Goal: Information Seeking & Learning: Get advice/opinions

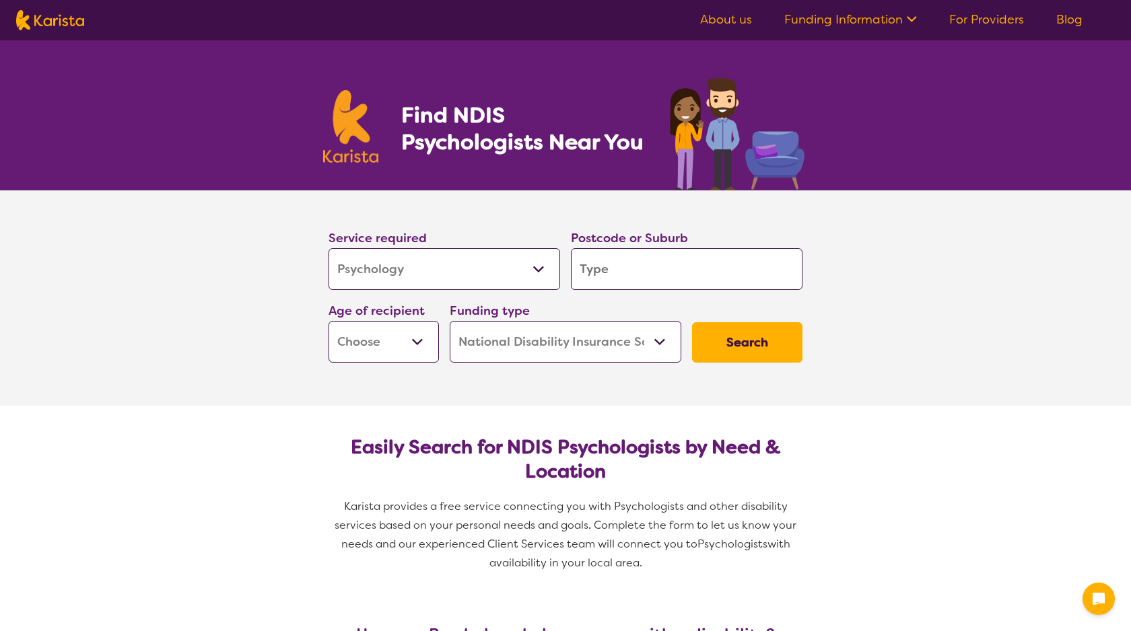
select select "Psychology"
select select "NDIS"
select select "Psychology"
select select "NDIS"
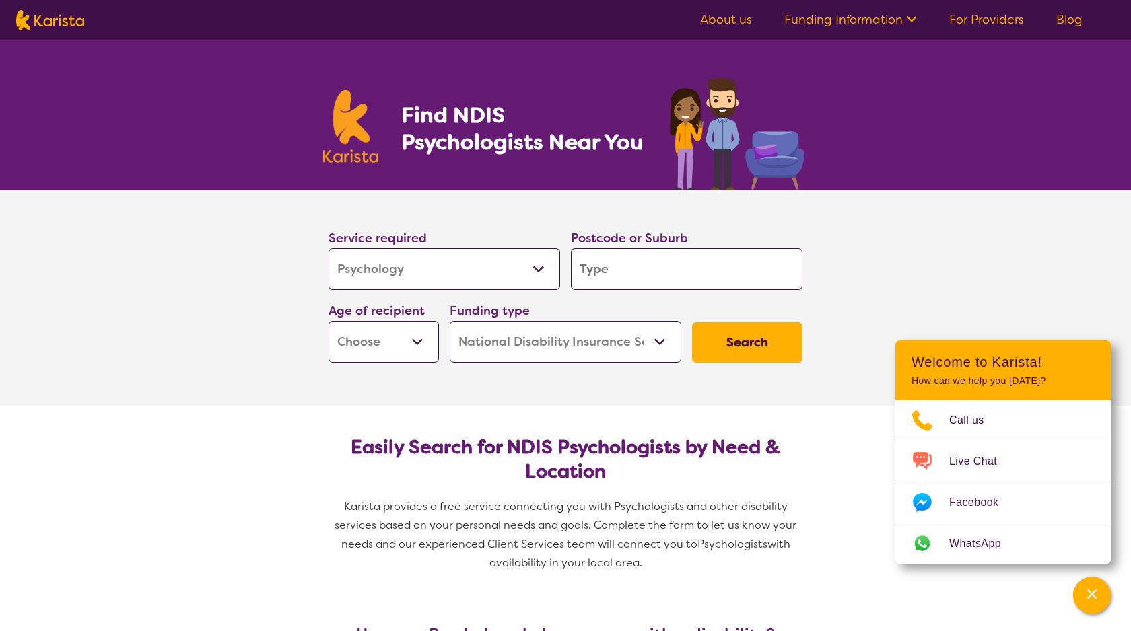
click at [606, 262] on input "search" at bounding box center [687, 269] width 232 height 42
type input "n"
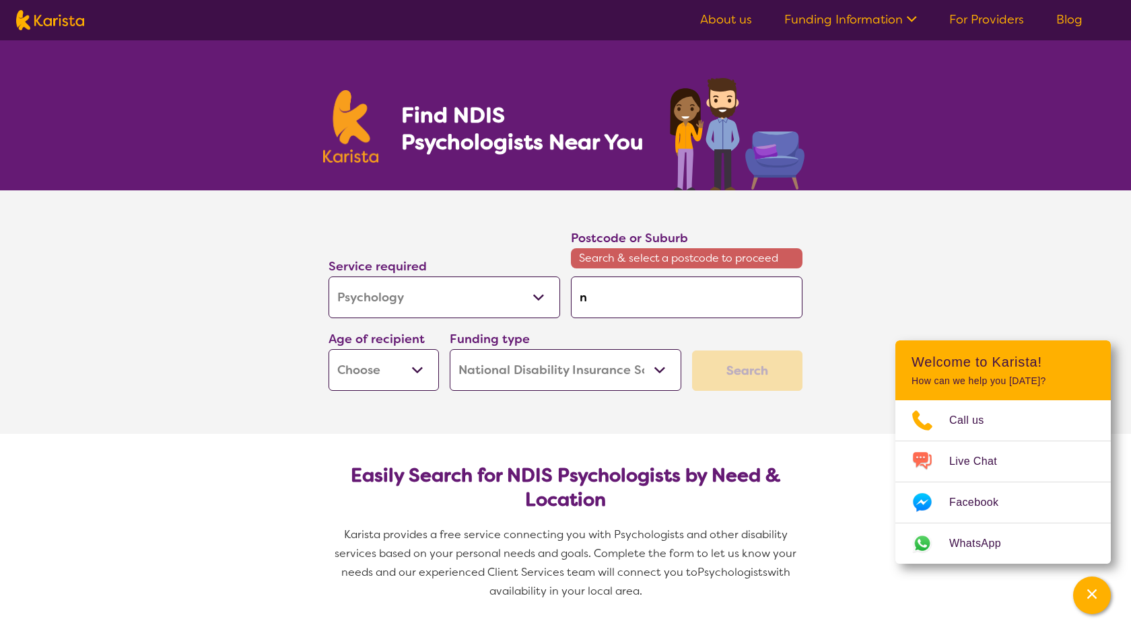
type input "no"
type input "nor"
type input "nort"
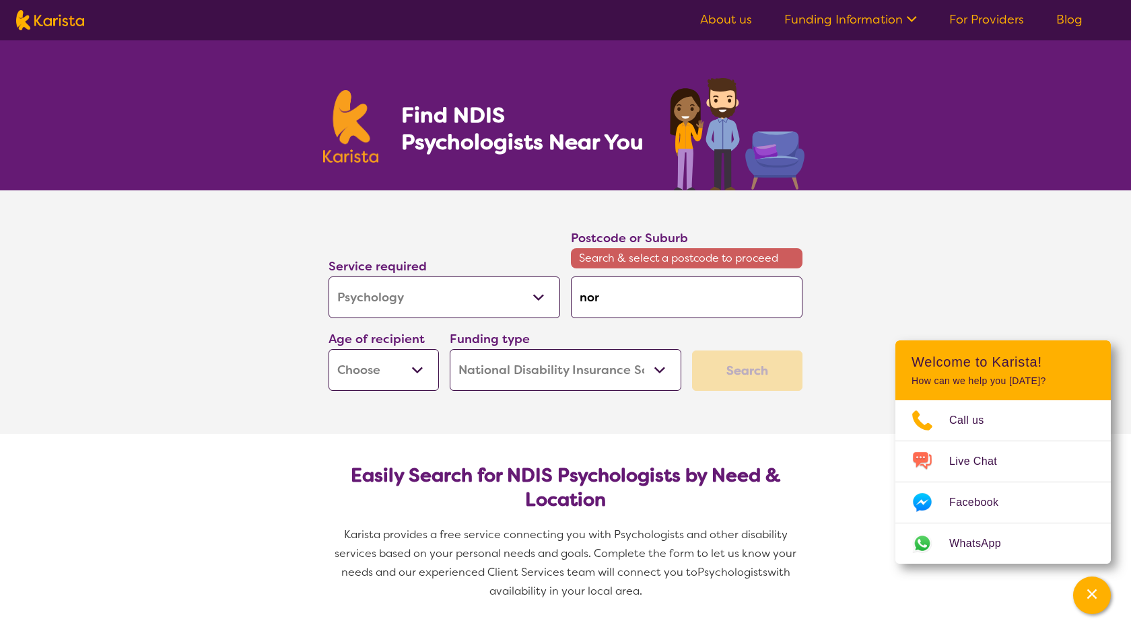
type input "nort"
type input "north"
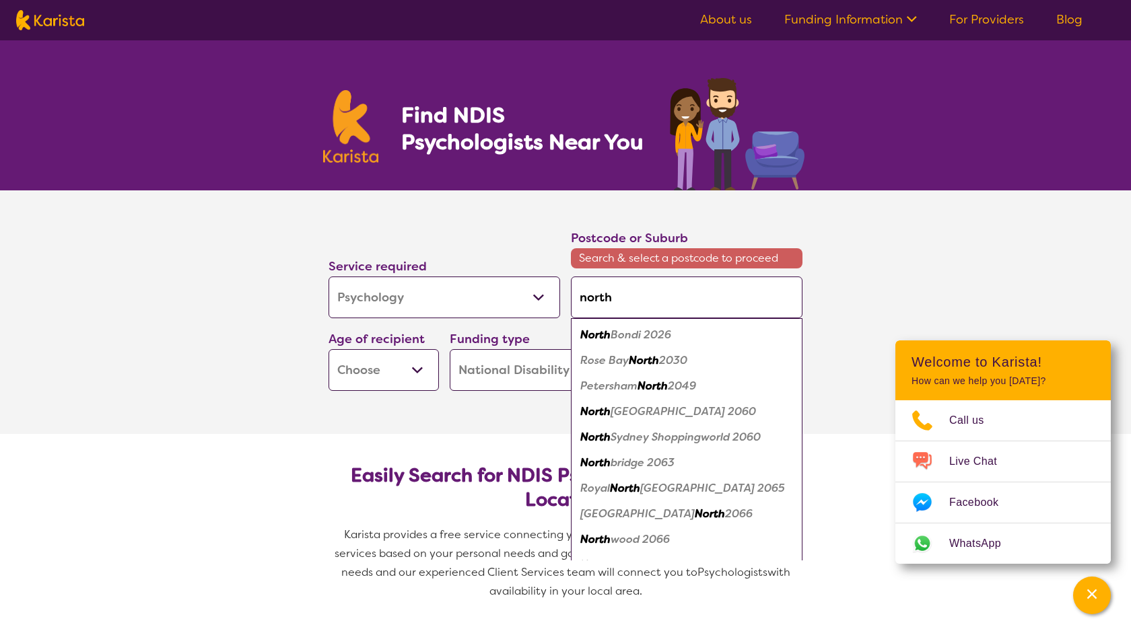
type input "north"
type input "north s"
type input "north st"
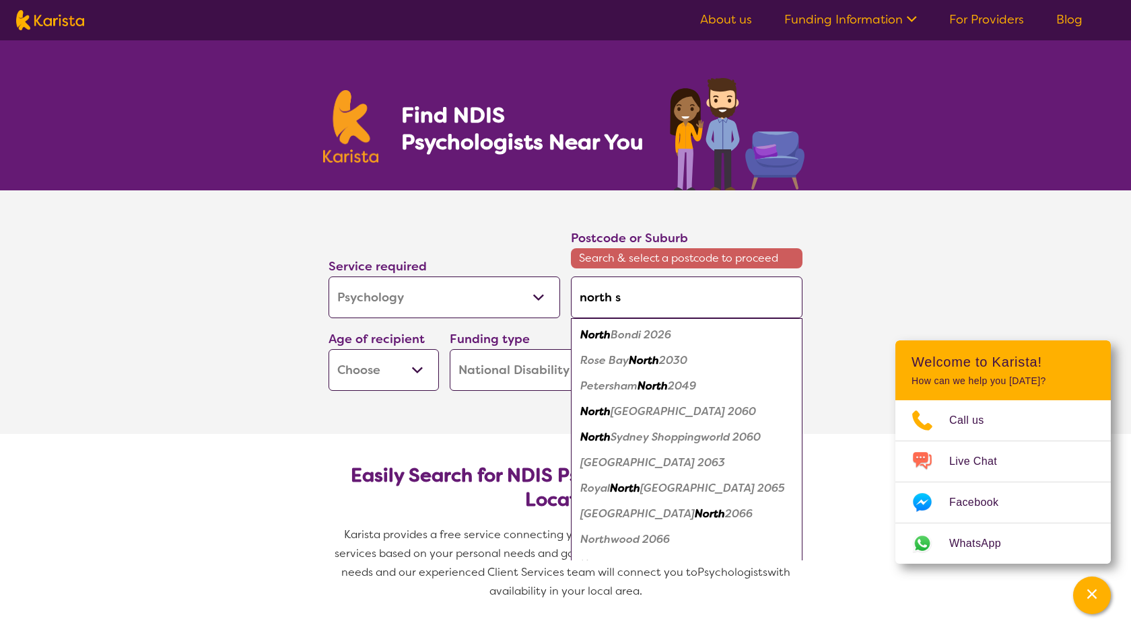
type input "north st"
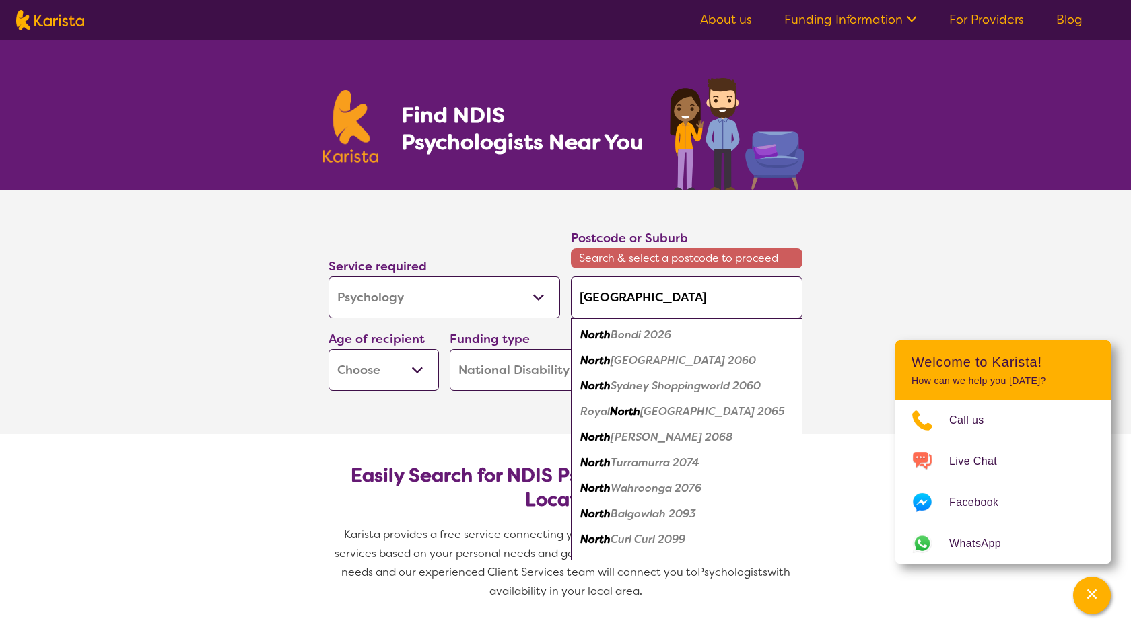
type input "north st"
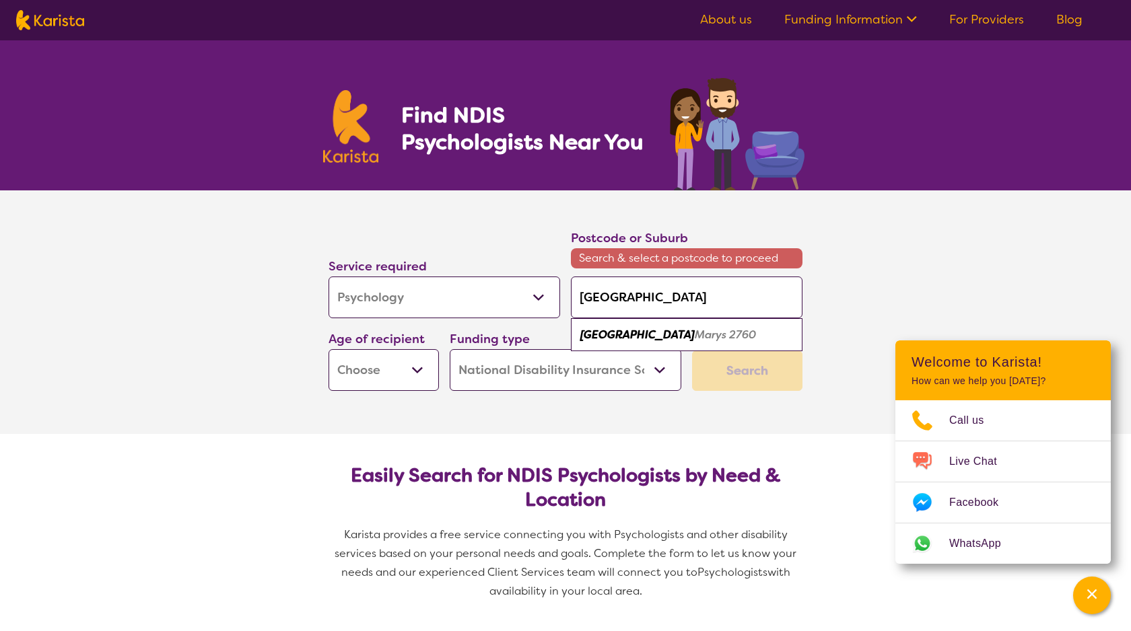
type input "north st m"
type input "north st ma"
type input "north st mar"
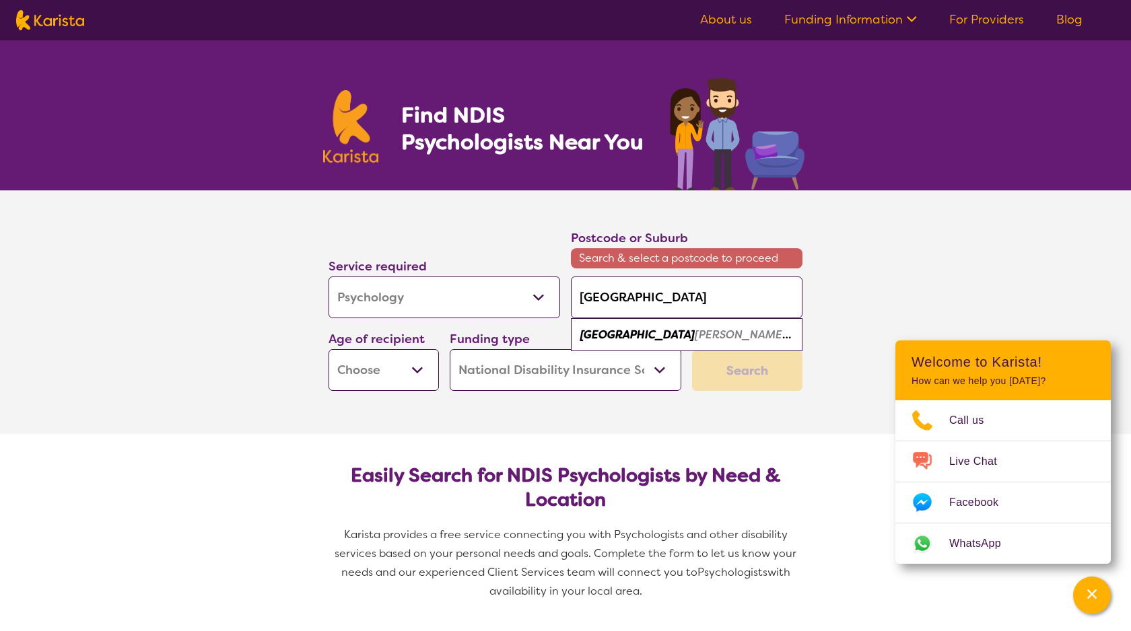
type input "north st mar"
type input "north st mary"
type input "north st marys"
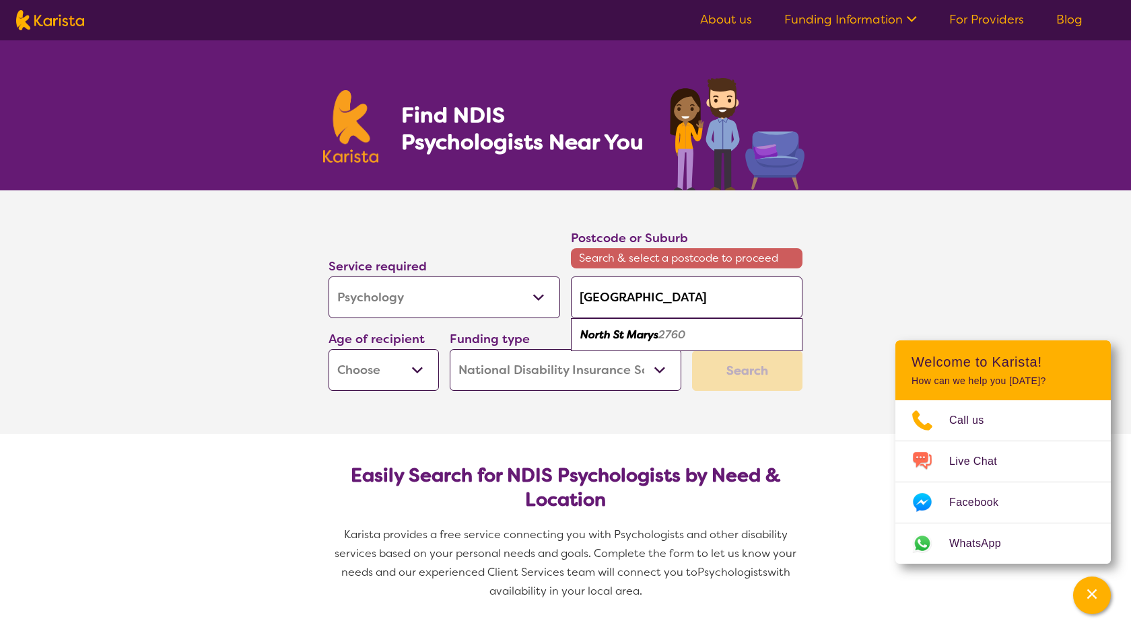
click at [736, 324] on div "North St Marys 2760" at bounding box center [687, 335] width 218 height 26
type input "2760"
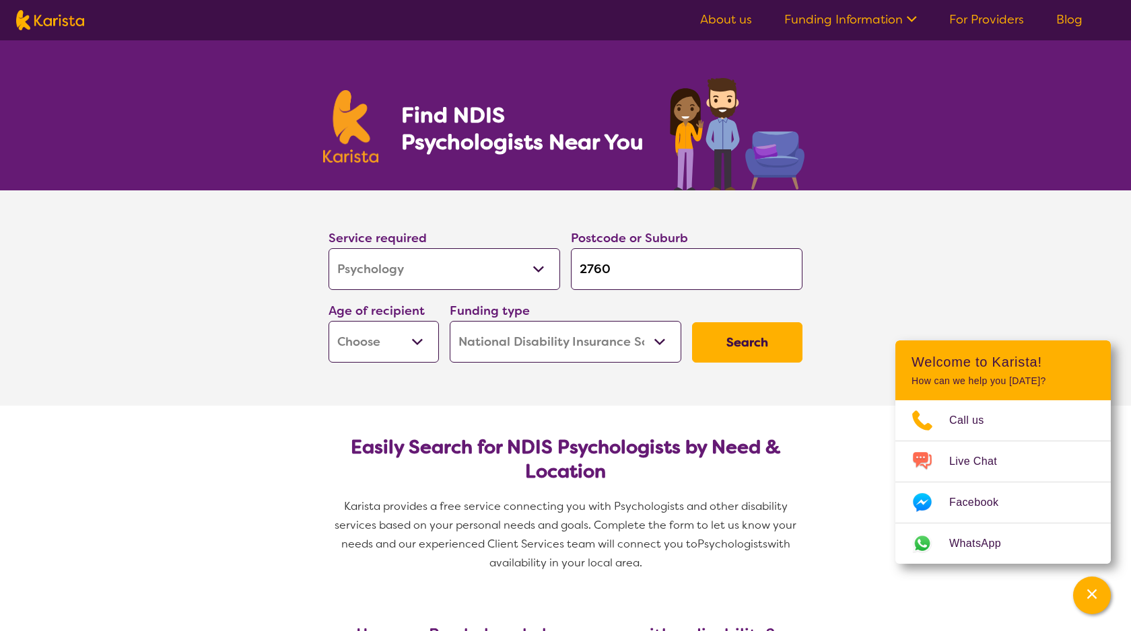
click at [418, 335] on select "Early Childhood - 0 to 9 Child - 10 to 11 Adolescent - 12 to 17 Adult - 18 to 6…" at bounding box center [383, 342] width 110 height 42
select select "AD"
click at [521, 354] on select "Home Care Package (HCP) National Disability Insurance Scheme (NDIS) I don't know" at bounding box center [566, 342] width 232 height 42
click at [718, 341] on button "Search" at bounding box center [747, 342] width 110 height 40
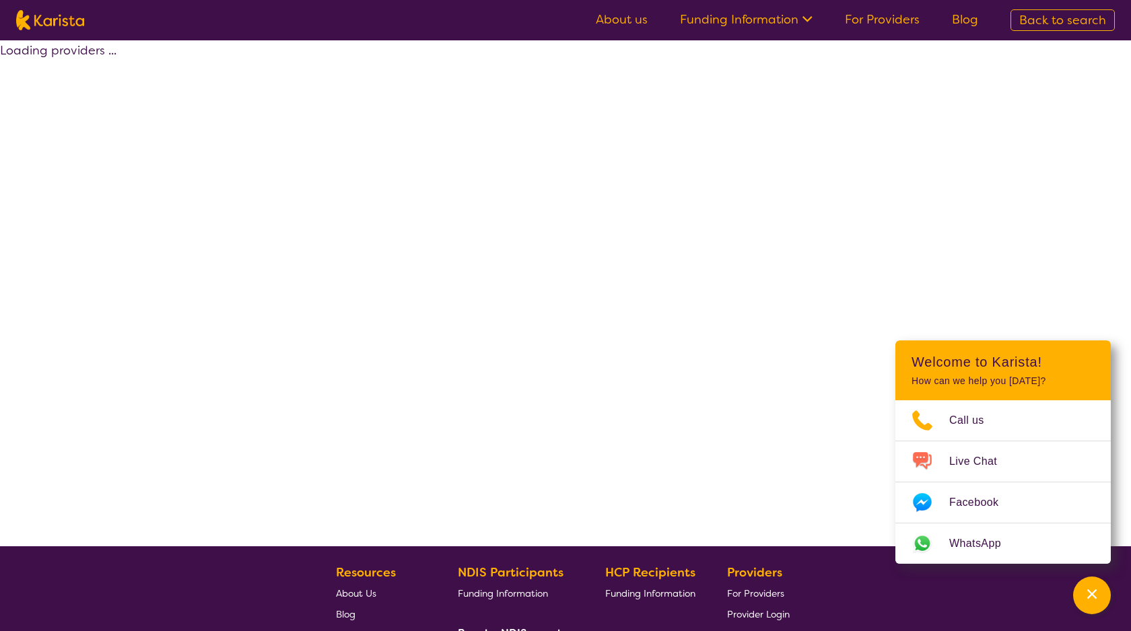
select select "by_score"
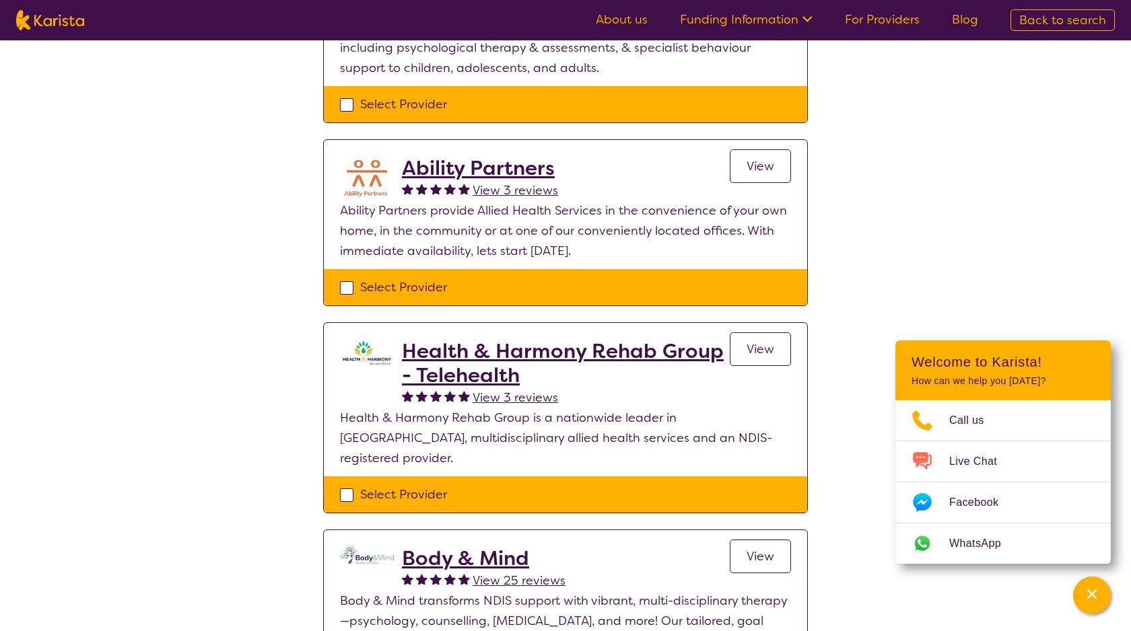
scroll to position [450, 0]
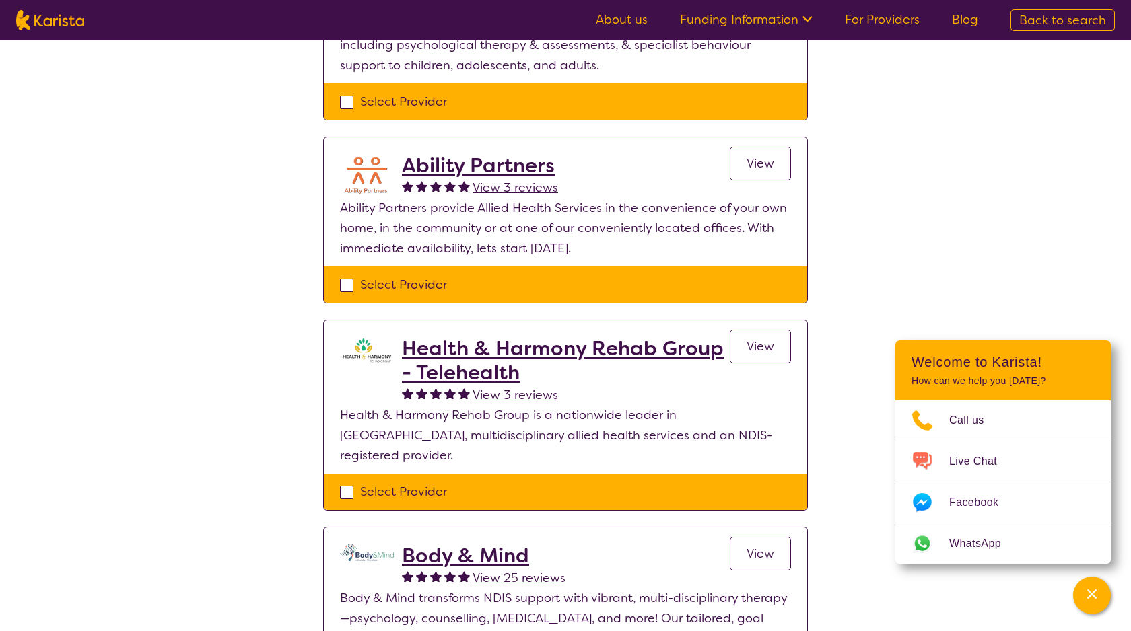
click at [534, 162] on h2 "Ability Partners" at bounding box center [480, 165] width 156 height 24
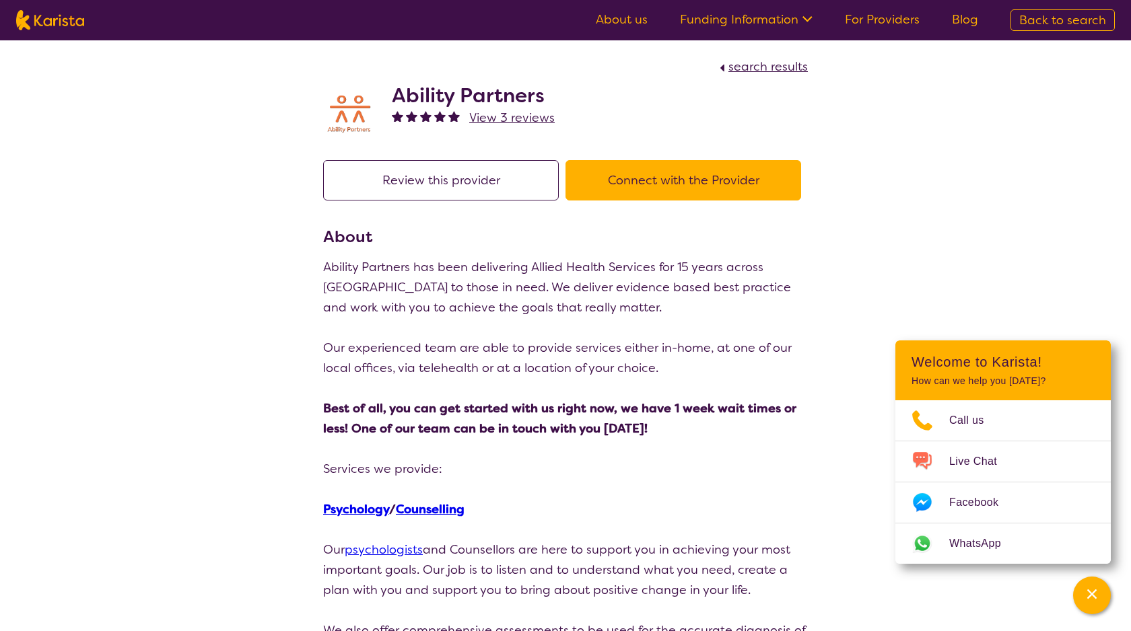
click at [764, 174] on button "Connect with the Provider" at bounding box center [683, 180] width 236 height 40
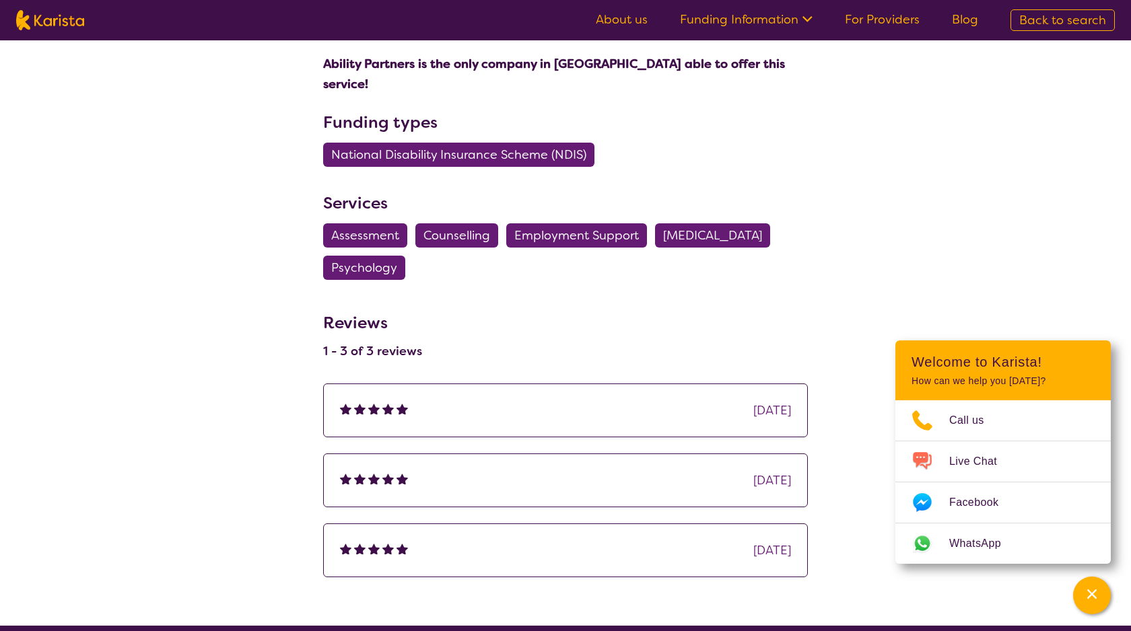
scroll to position [1110, 0]
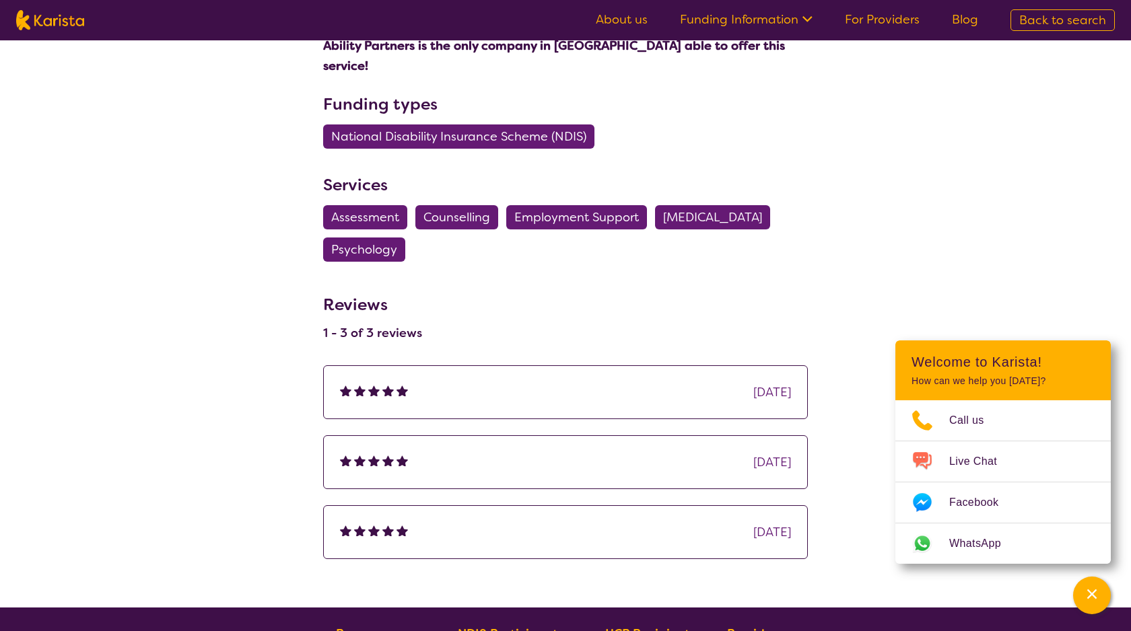
click at [553, 382] on div "[DATE]" at bounding box center [565, 392] width 451 height 20
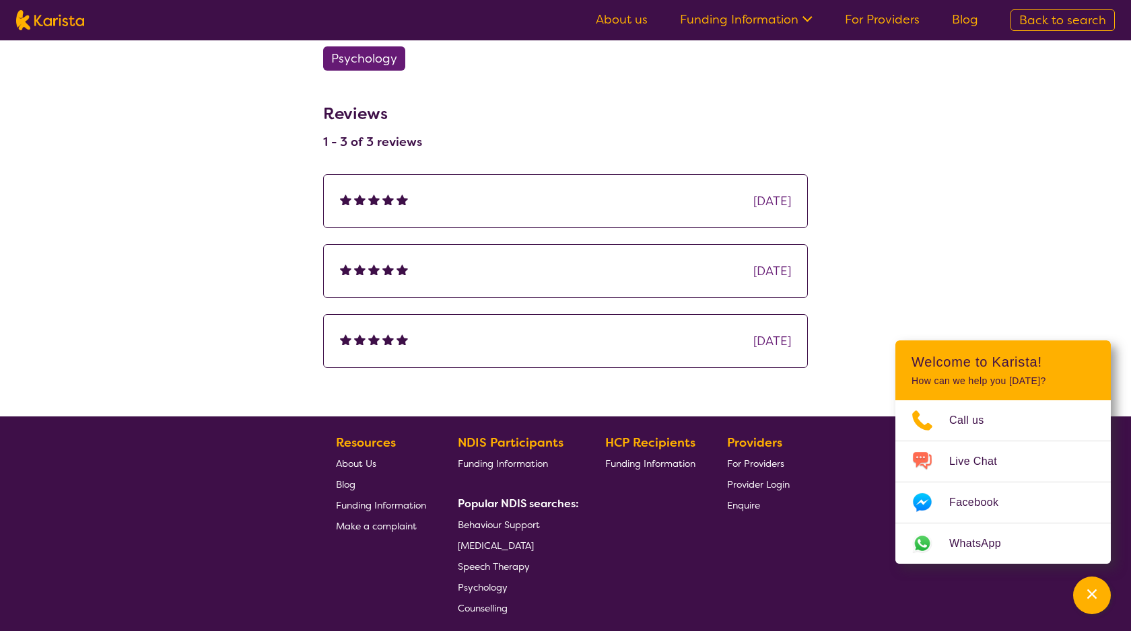
scroll to position [1302, 0]
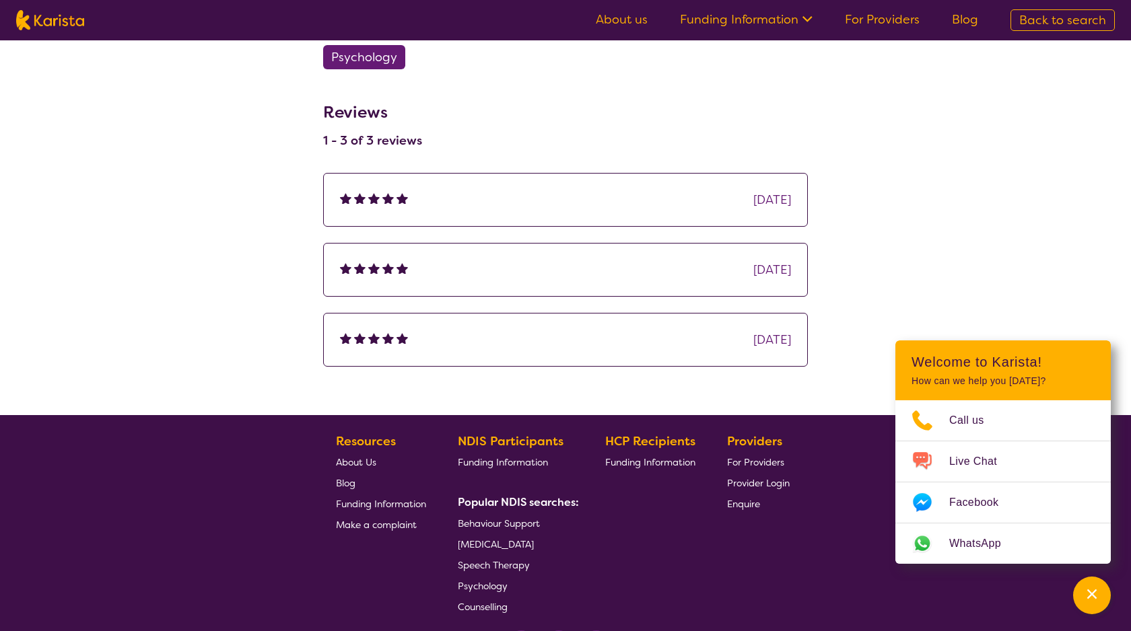
scroll to position [241, 0]
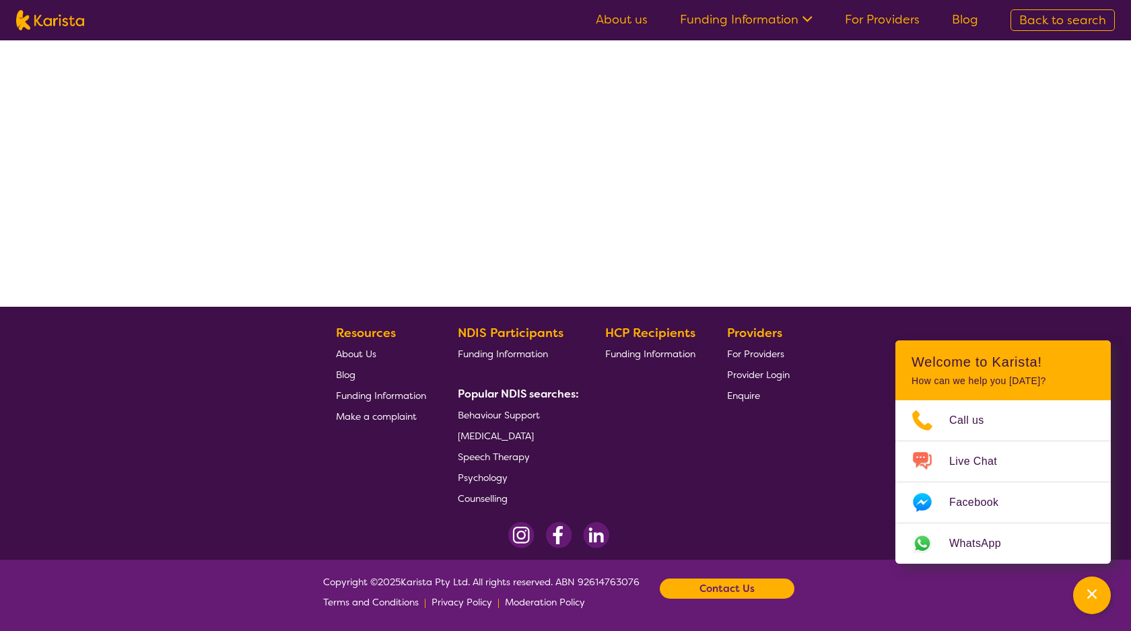
select select "by_score"
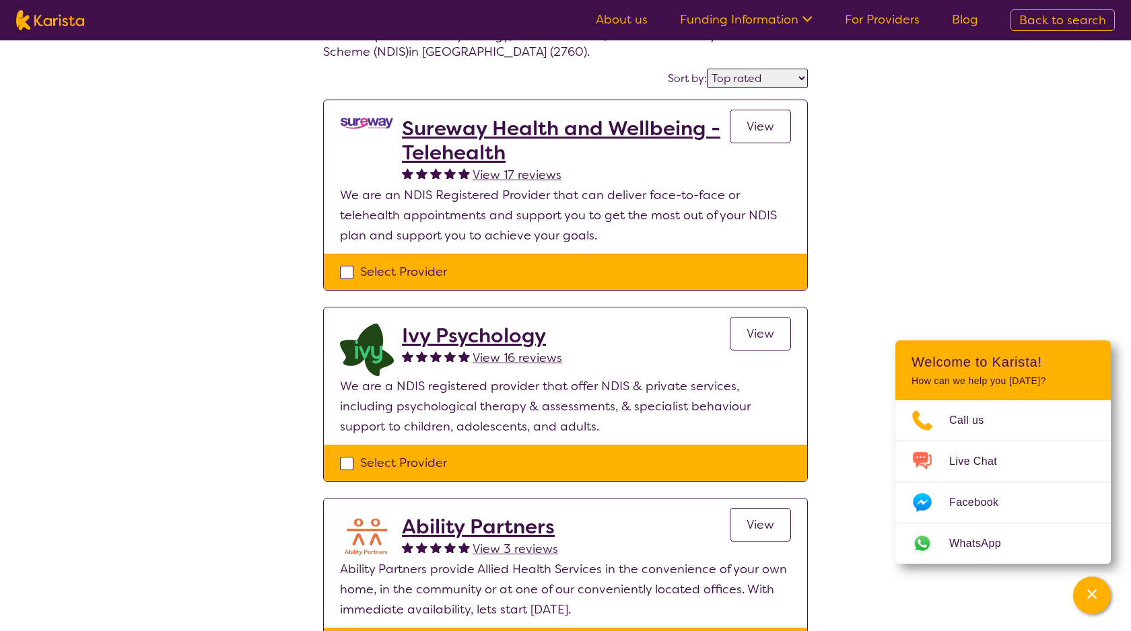
scroll to position [87, 0]
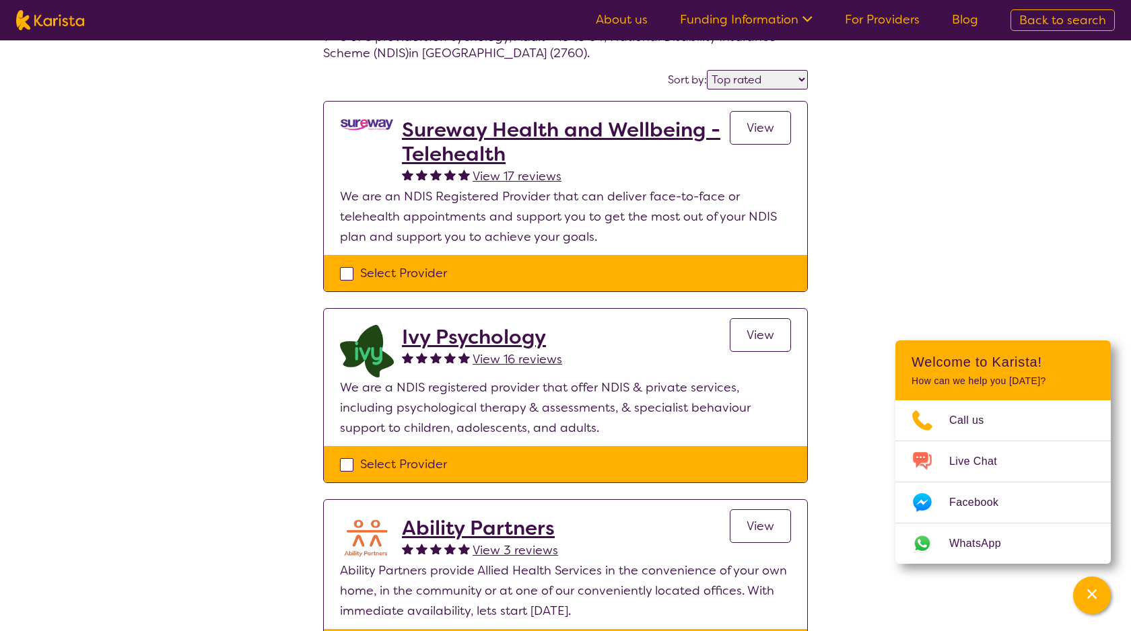
click at [479, 143] on h2 "Sureway Health and Wellbeing - Telehealth" at bounding box center [566, 142] width 328 height 48
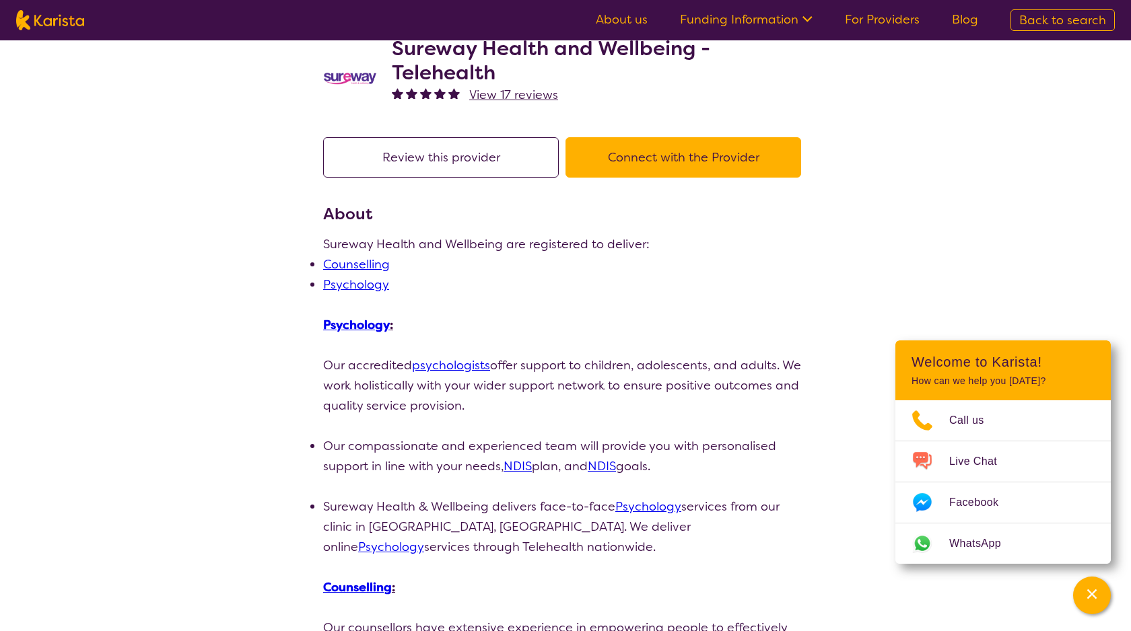
scroll to position [9, 0]
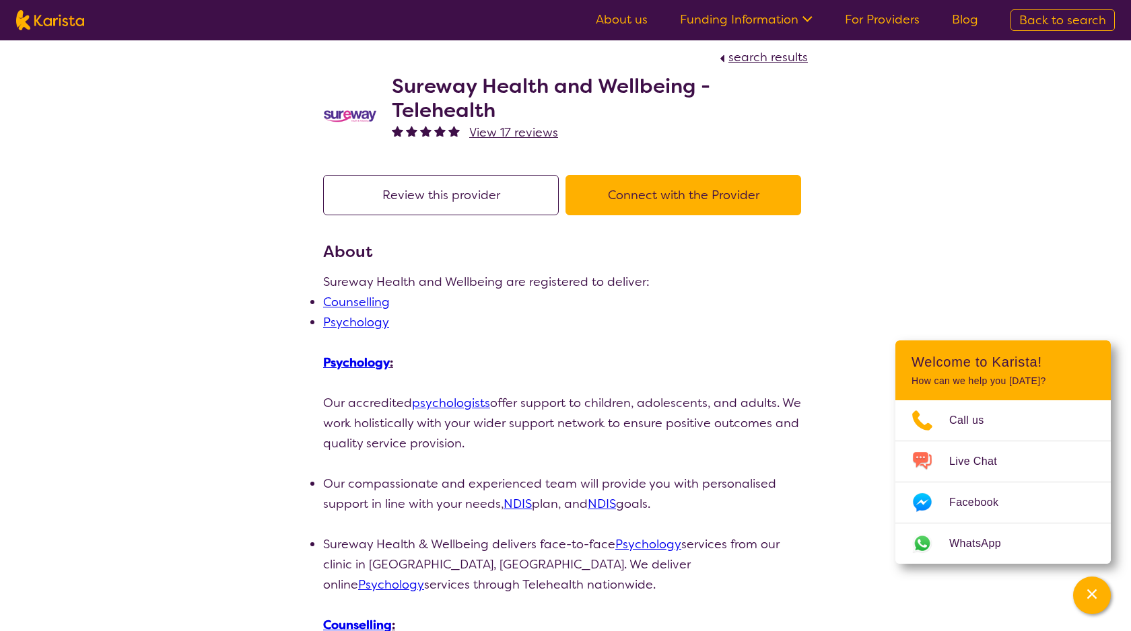
scroll to position [87, 0]
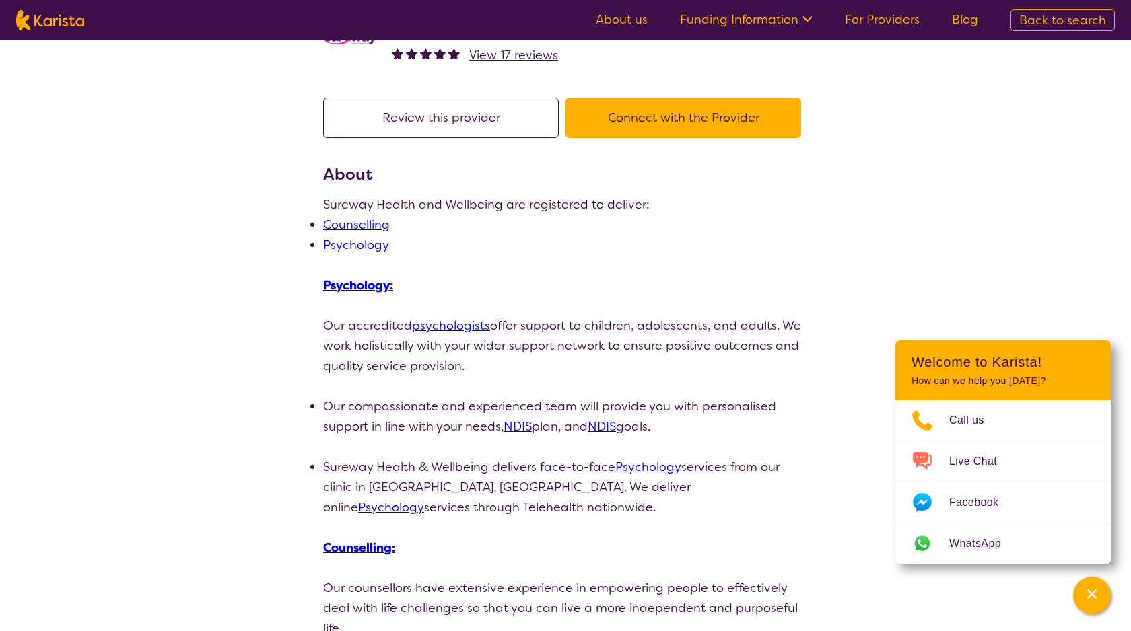
select select "by_score"
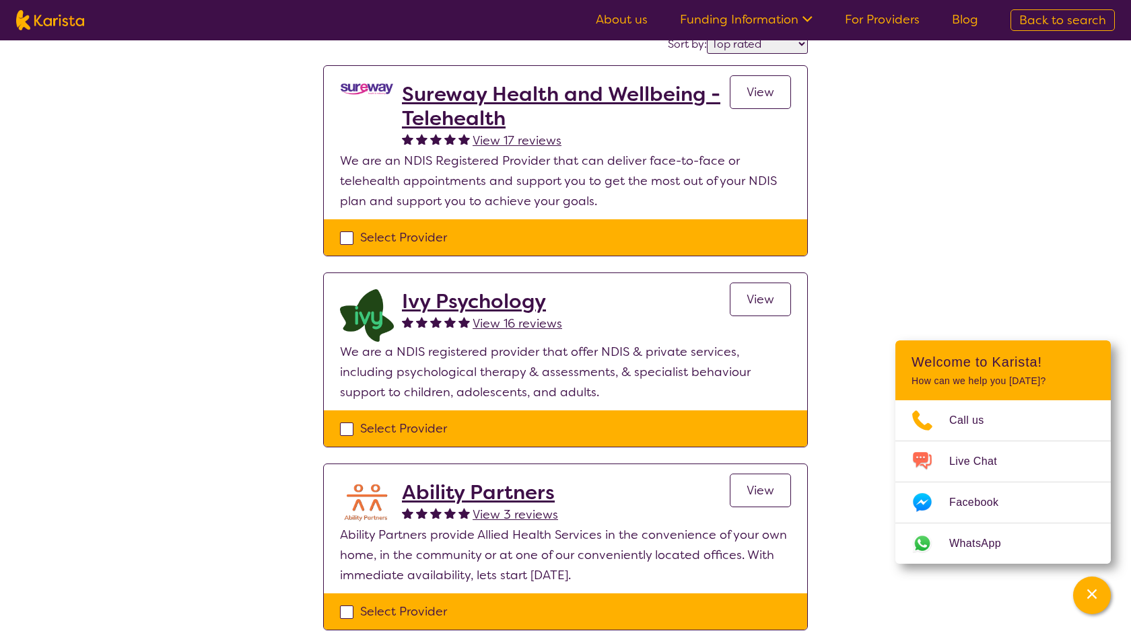
scroll to position [166, 0]
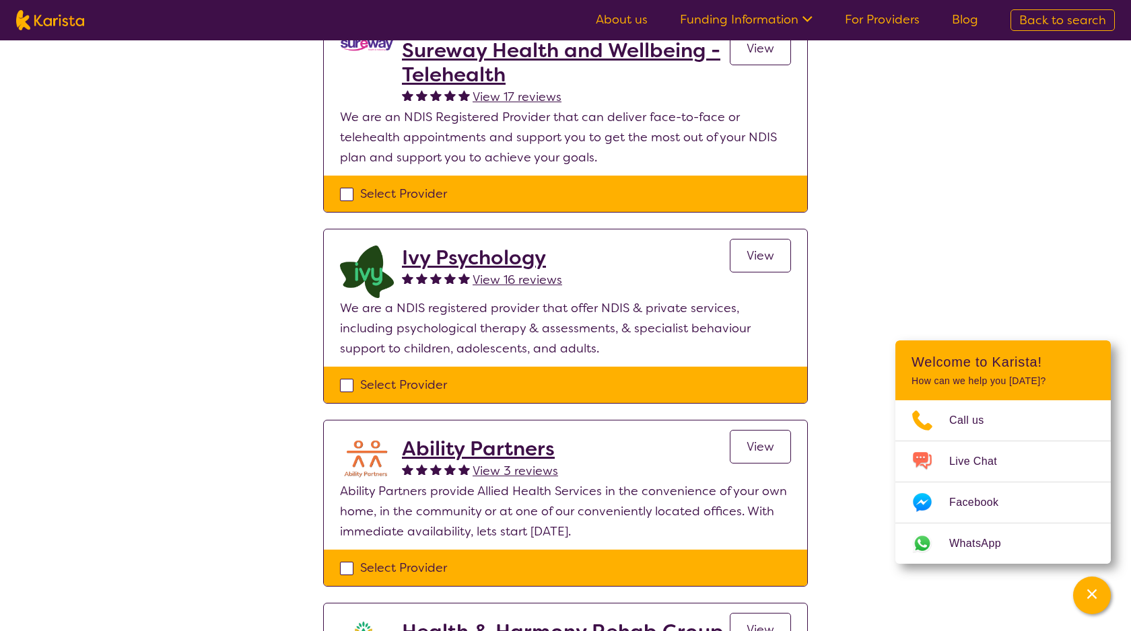
click at [417, 263] on h2 "Ivy Psychology" at bounding box center [482, 258] width 160 height 24
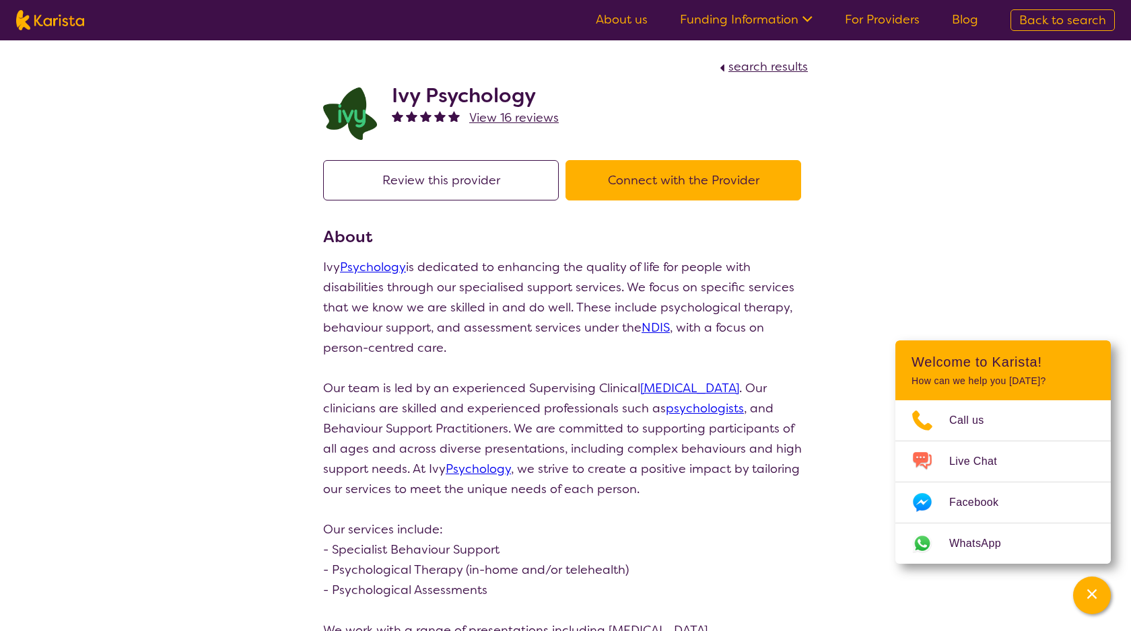
click at [541, 122] on span "View 16 reviews" at bounding box center [514, 118] width 90 height 16
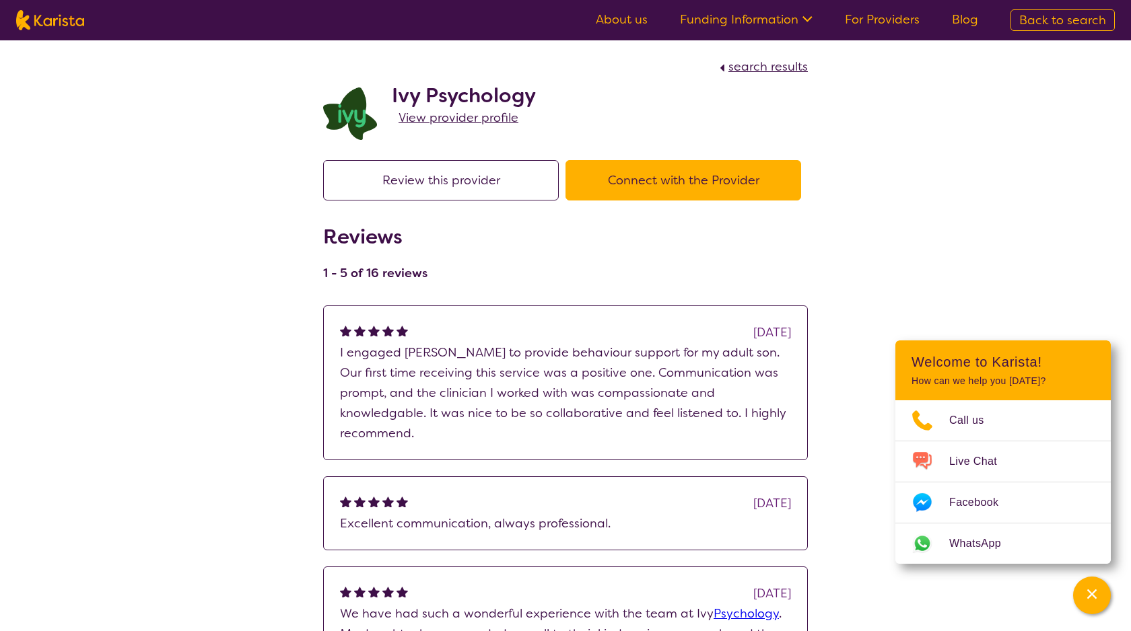
click at [462, 83] on h2 "Ivy Psychology" at bounding box center [464, 95] width 144 height 24
click at [459, 112] on span "View provider profile" at bounding box center [458, 118] width 120 height 16
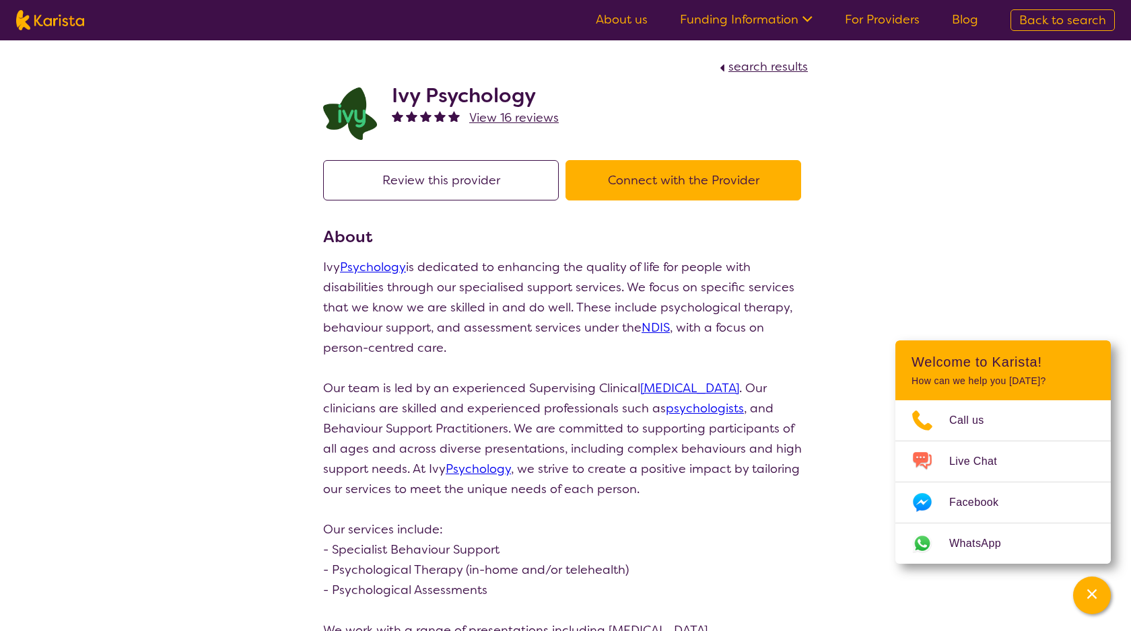
click at [331, 114] on img at bounding box center [350, 114] width 54 height 53
click at [370, 110] on img at bounding box center [350, 114] width 54 height 53
click at [750, 53] on section "search results Ivy Psychology View 16 reviews" at bounding box center [565, 92] width 517 height 104
click at [748, 67] on span "search results" at bounding box center [767, 67] width 79 height 16
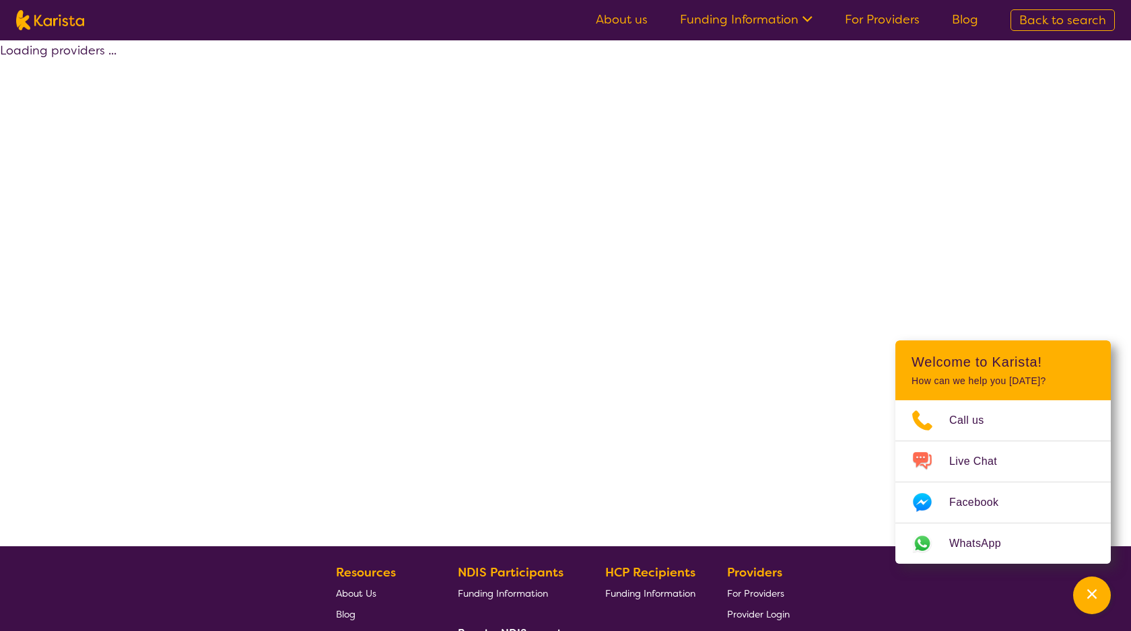
select select "by_score"
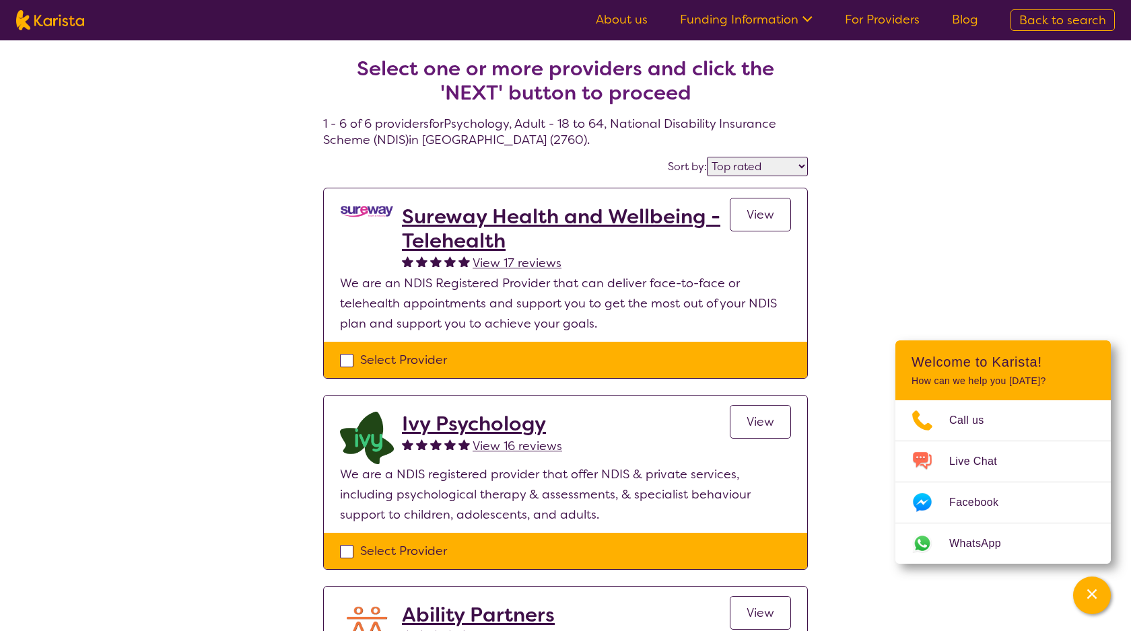
click at [452, 422] on h2 "Ivy Psychology" at bounding box center [482, 424] width 160 height 24
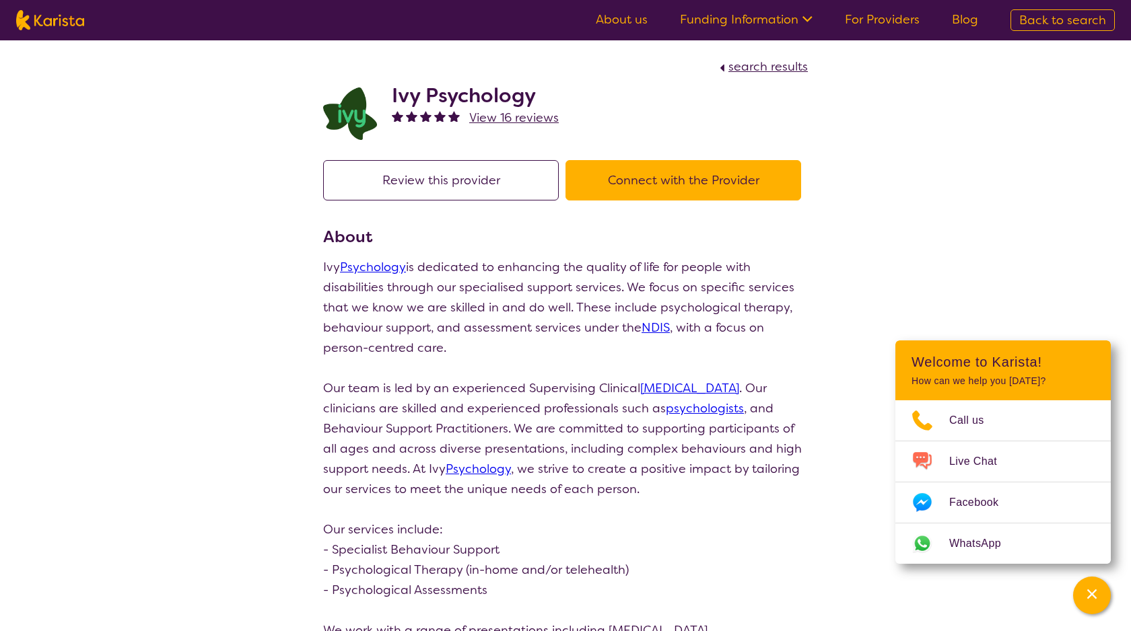
click at [658, 179] on button "Connect with the Provider" at bounding box center [683, 180] width 236 height 40
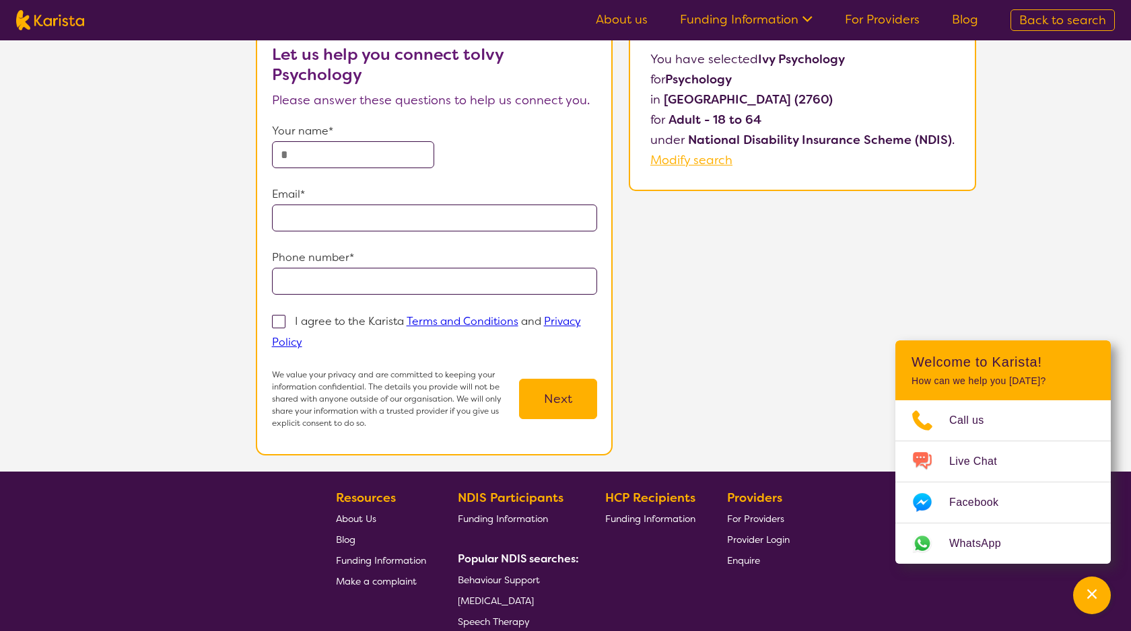
scroll to position [105, 0]
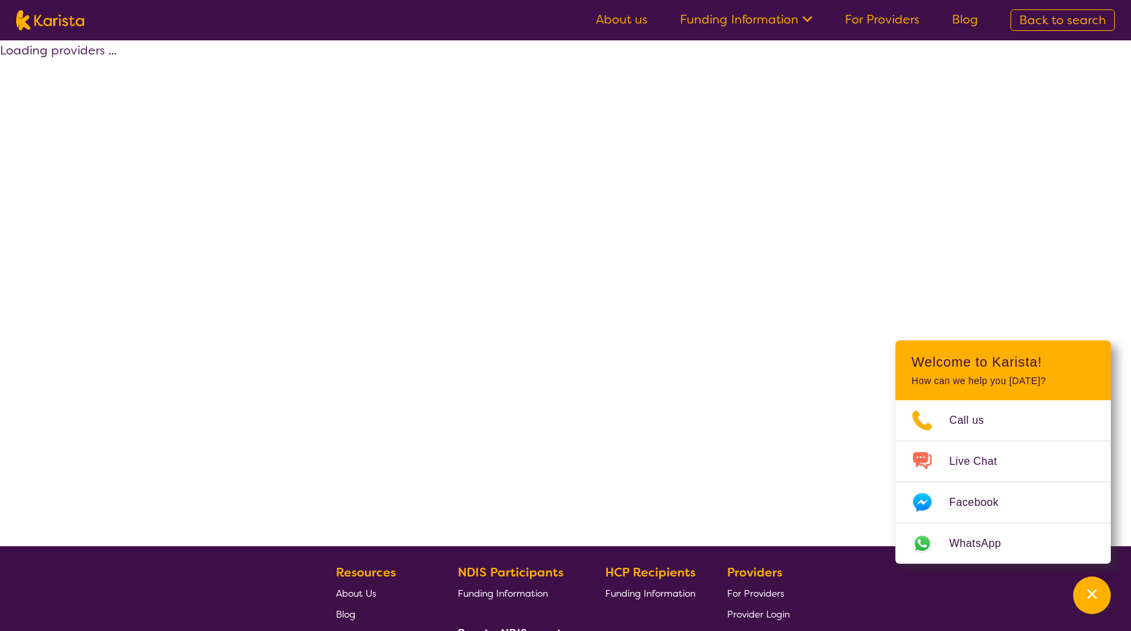
select select "by_score"
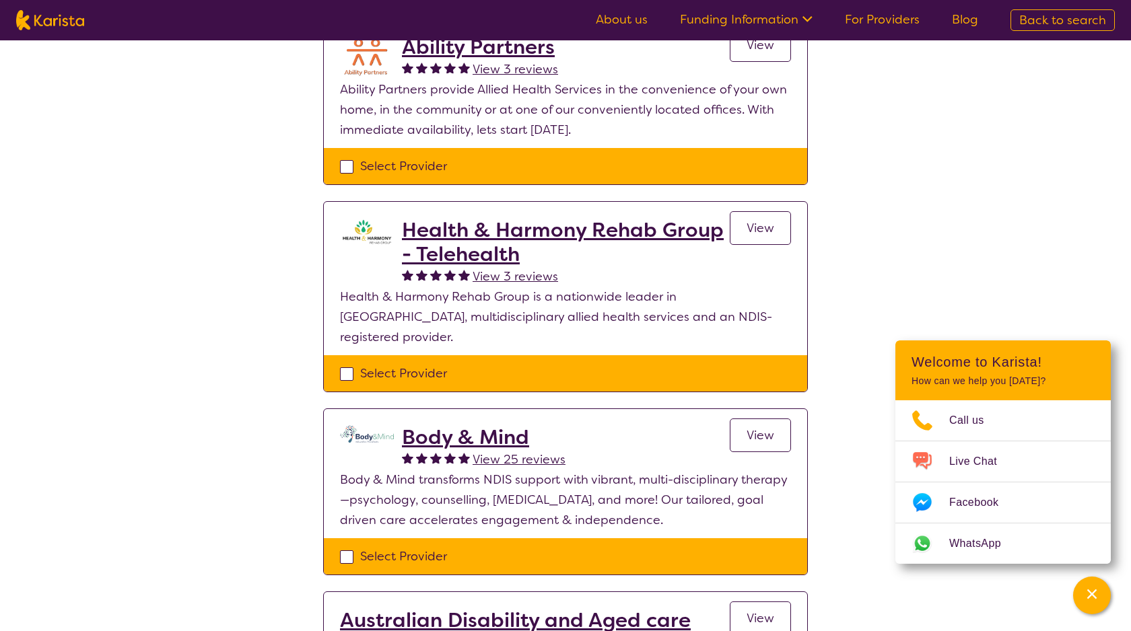
scroll to position [565, 0]
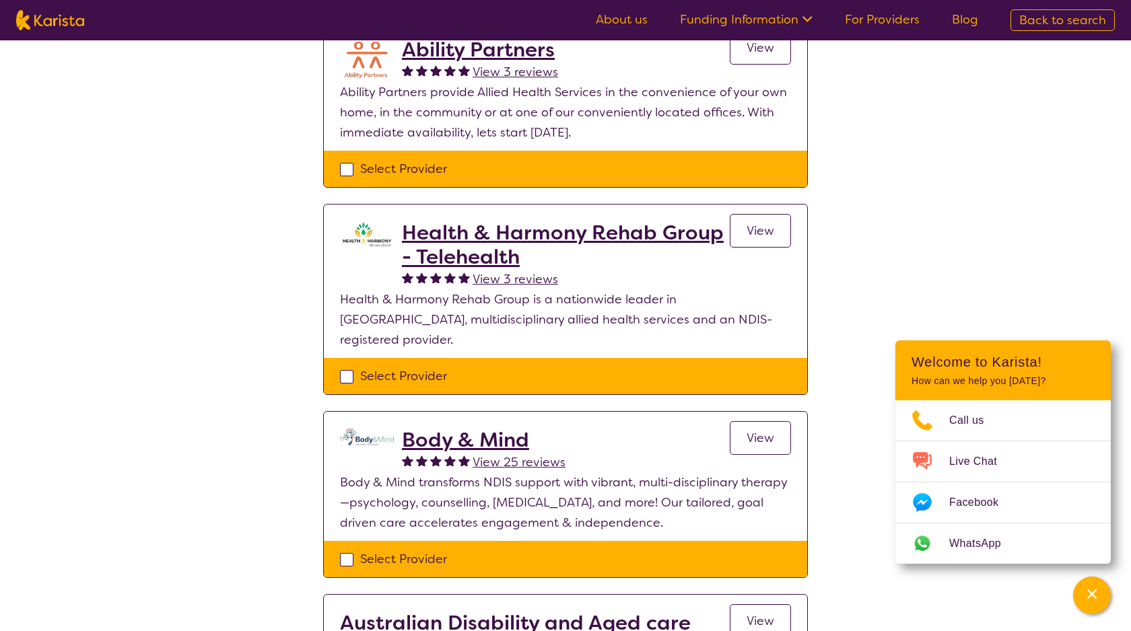
click at [446, 428] on h2 "Body & Mind" at bounding box center [484, 440] width 164 height 24
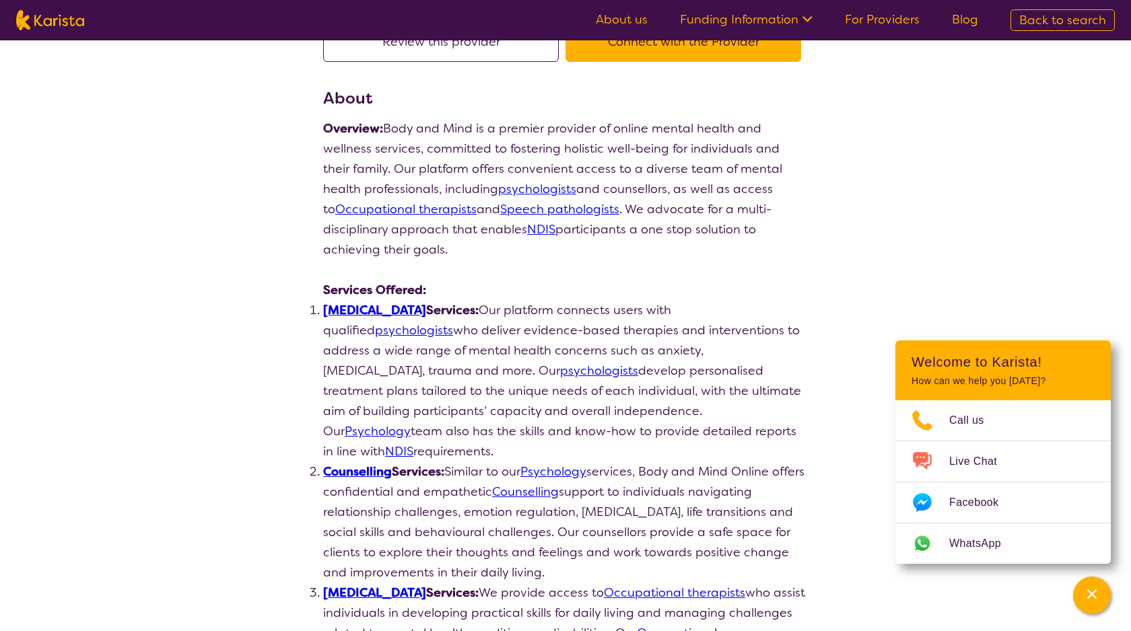
scroll to position [137, 0]
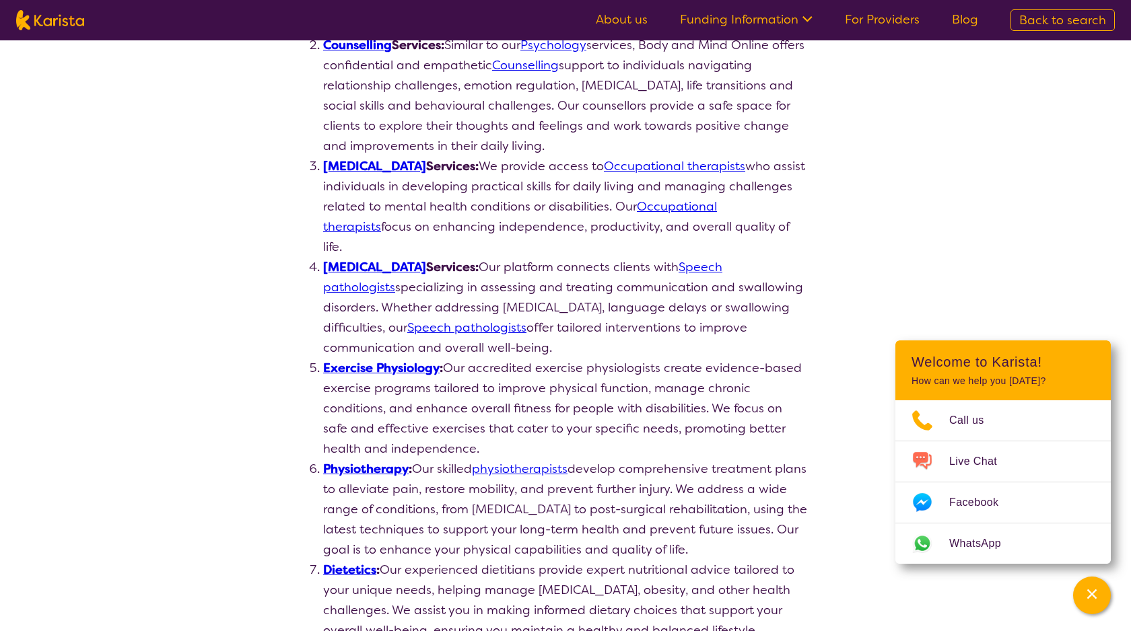
select select "by_score"
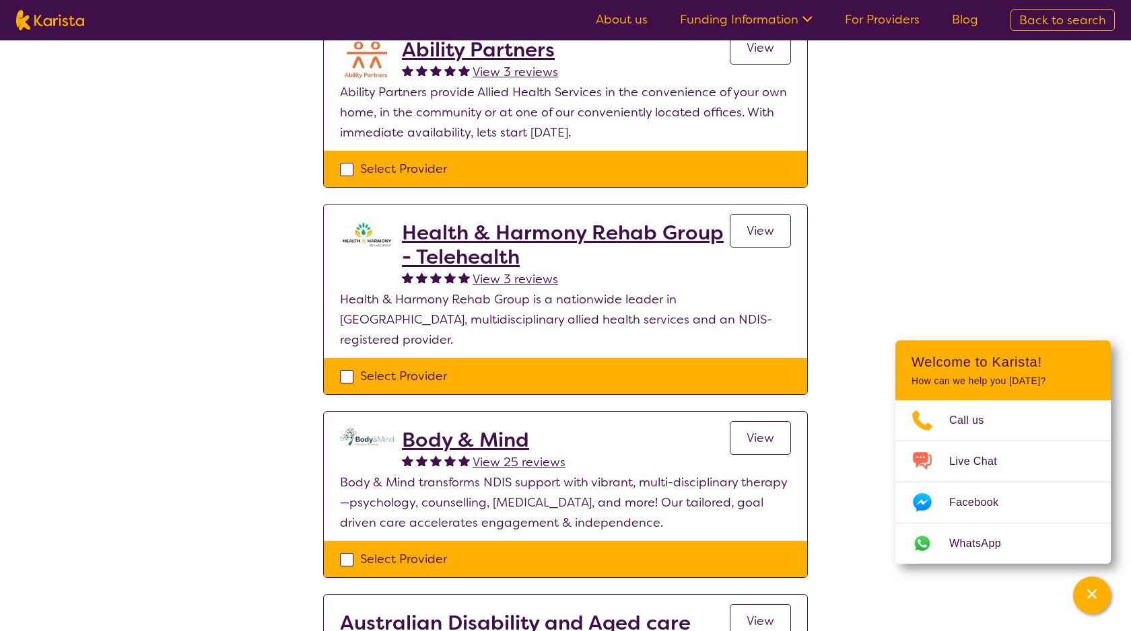
click at [516, 227] on h2 "Health & Harmony Rehab Group - Telehealth" at bounding box center [566, 245] width 328 height 48
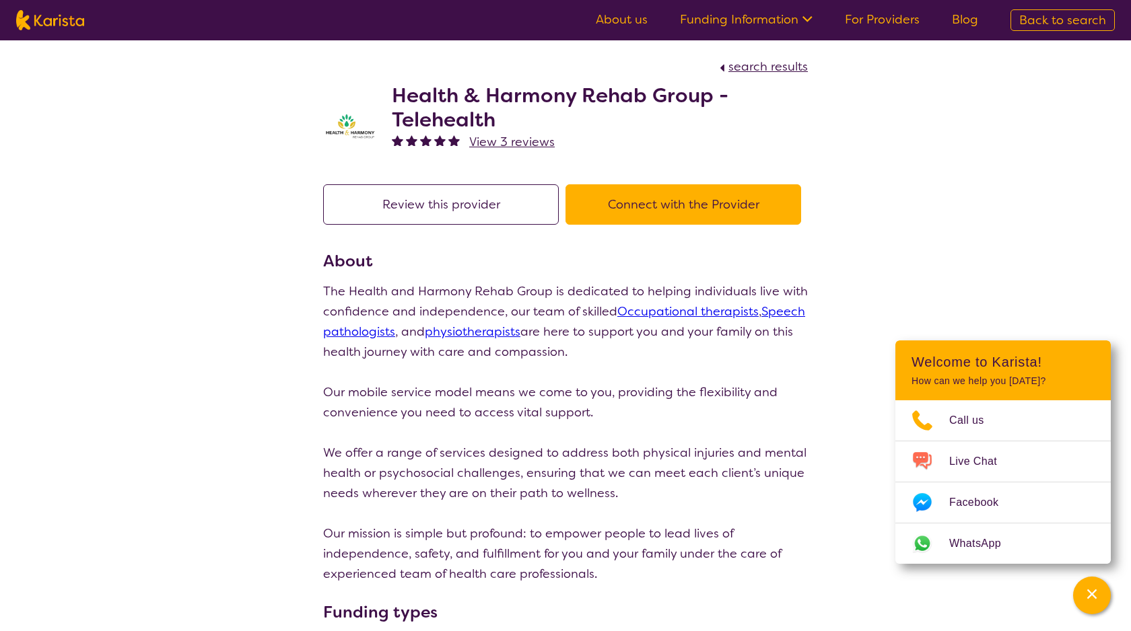
click at [592, 195] on button "Connect with the Provider" at bounding box center [683, 204] width 236 height 40
click at [429, 86] on h2 "Health & Harmony Rehab Group - Telehealth" at bounding box center [600, 107] width 416 height 48
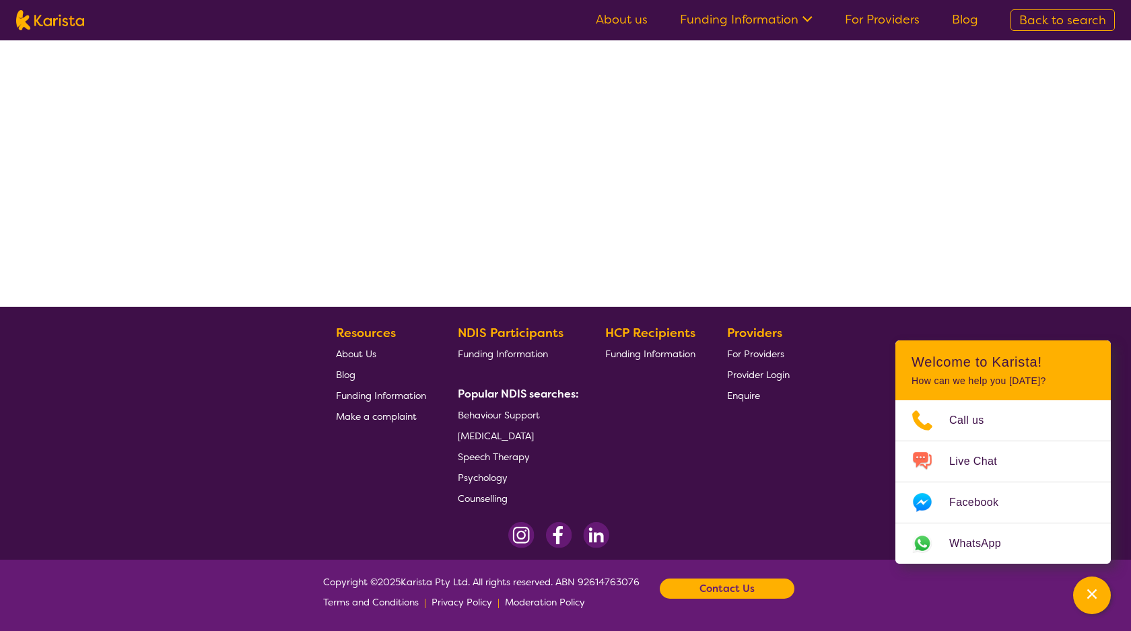
select select "by_score"
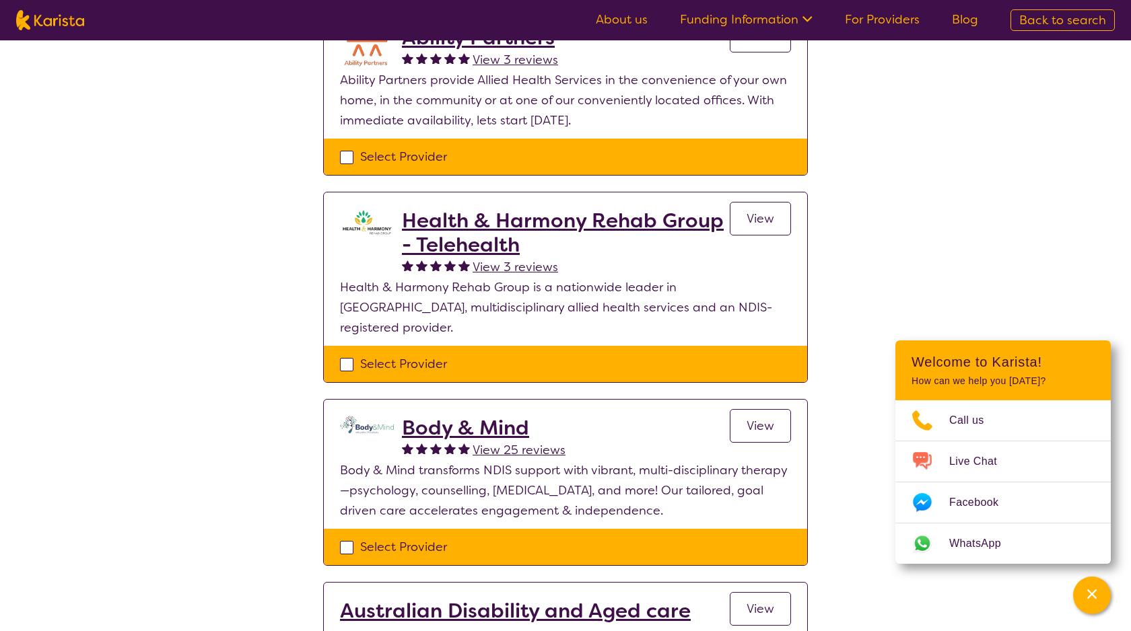
scroll to position [583, 0]
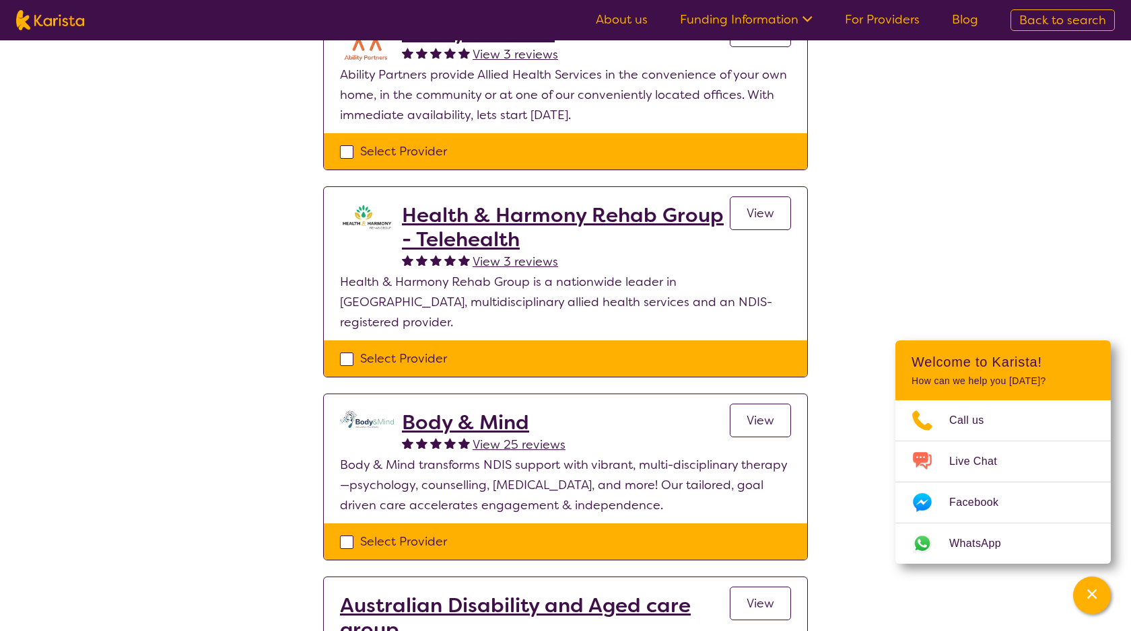
click at [448, 231] on h2 "Health & Harmony Rehab Group - Telehealth" at bounding box center [566, 227] width 328 height 48
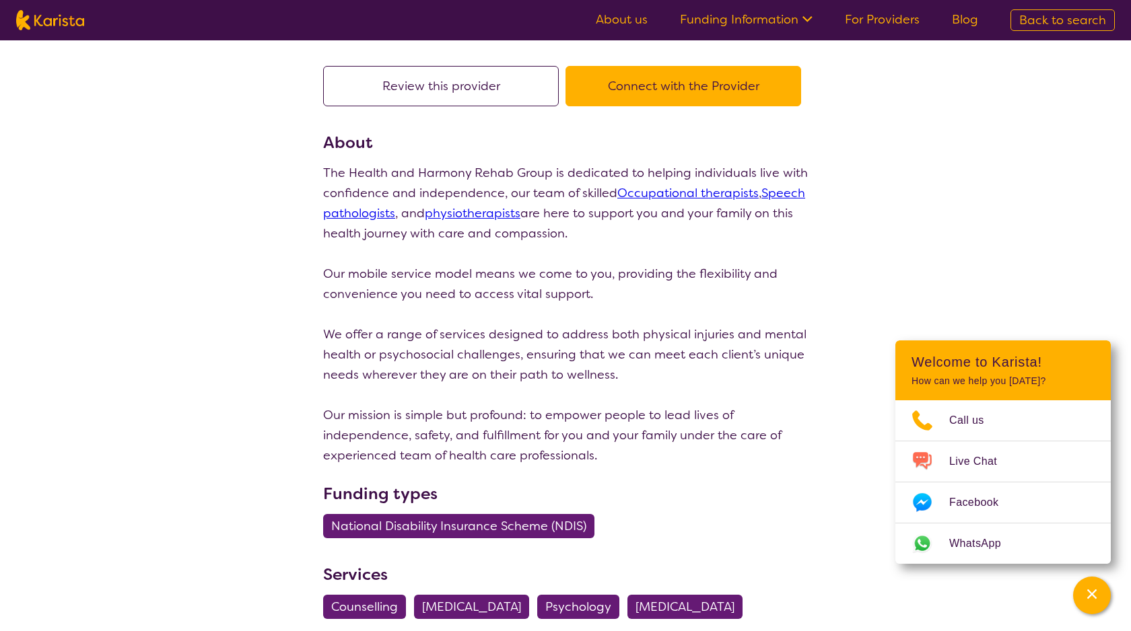
scroll to position [120, 0]
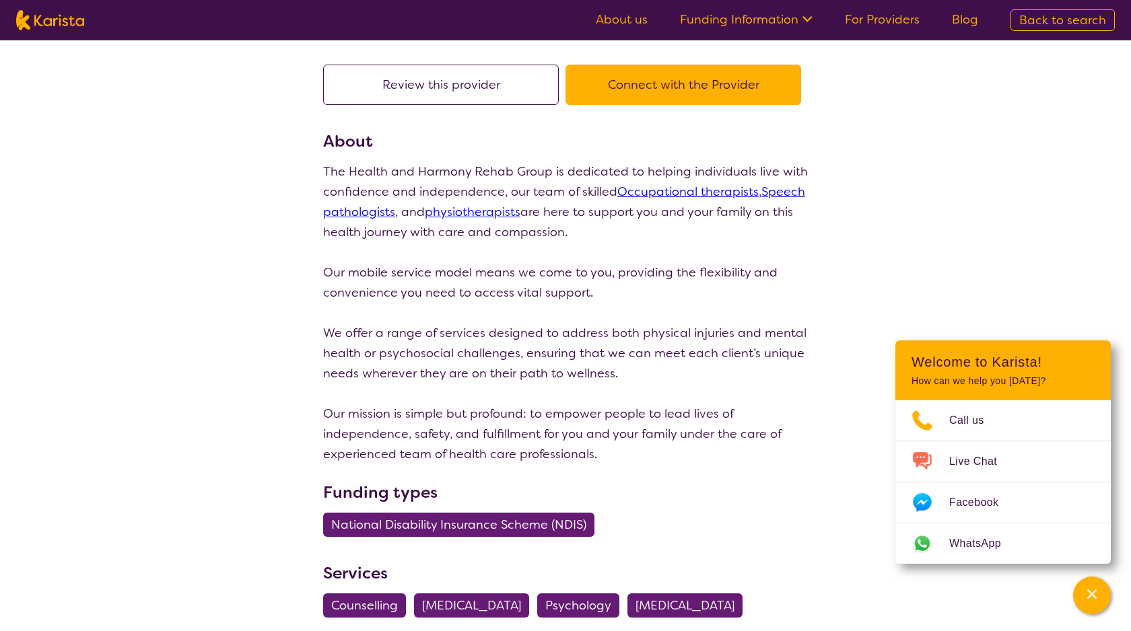
click at [666, 67] on button "Connect with the Provider" at bounding box center [683, 85] width 236 height 40
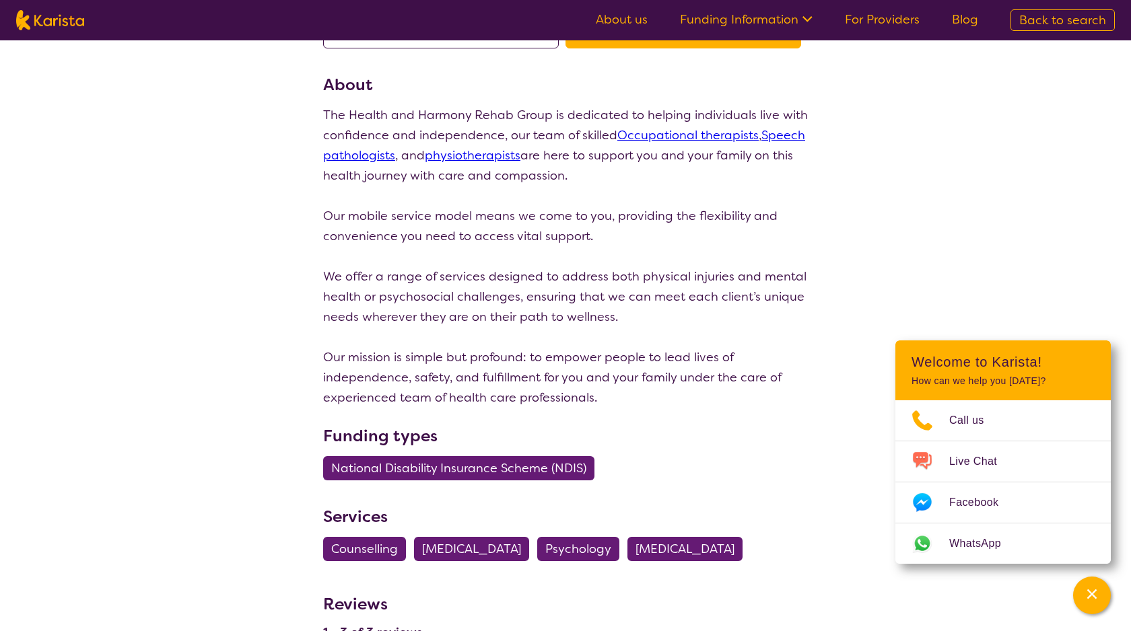
scroll to position [172, 0]
